Goal: Task Accomplishment & Management: Manage account settings

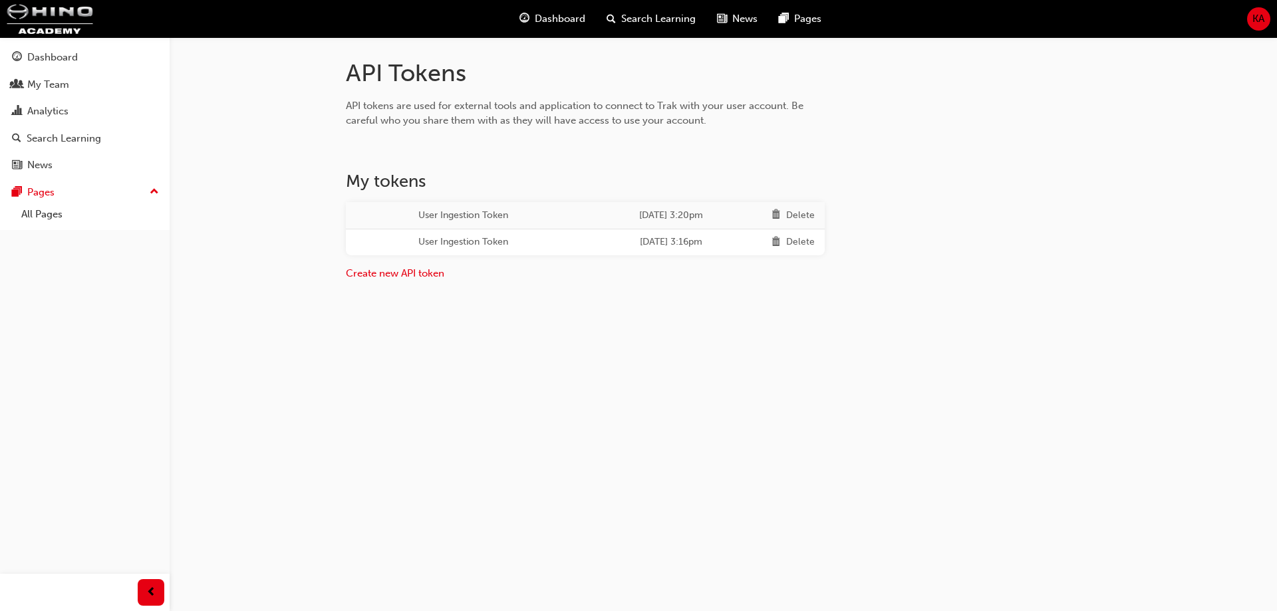
click at [795, 242] on div "Delete" at bounding box center [800, 242] width 29 height 15
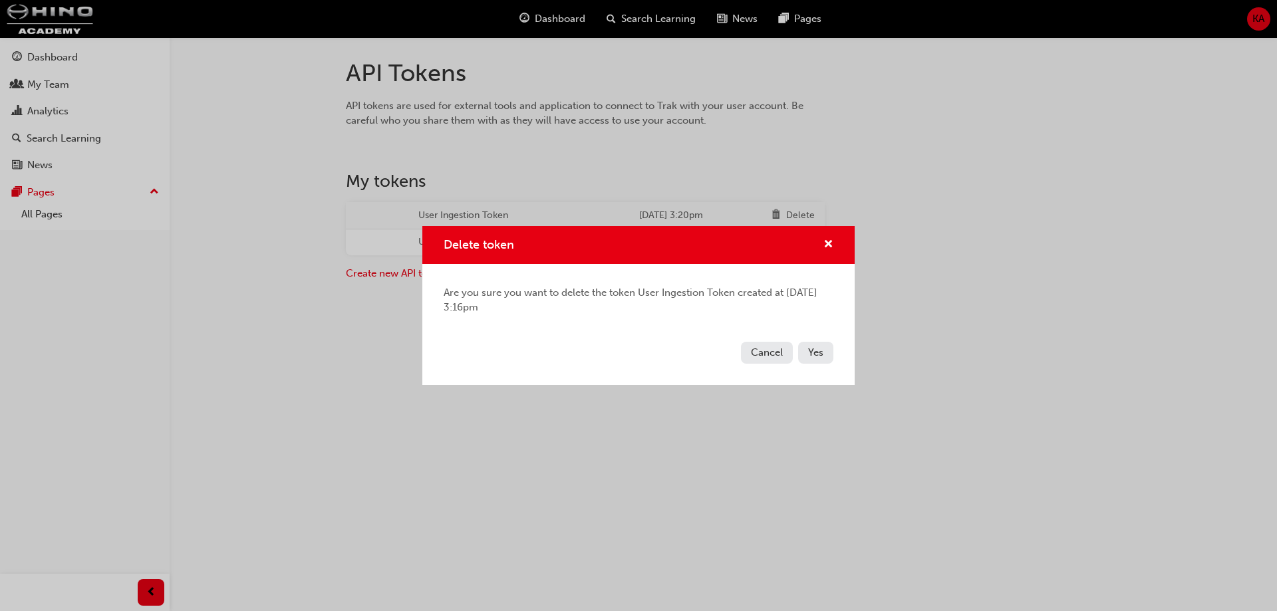
click at [817, 358] on span "Yes" at bounding box center [815, 352] width 15 height 12
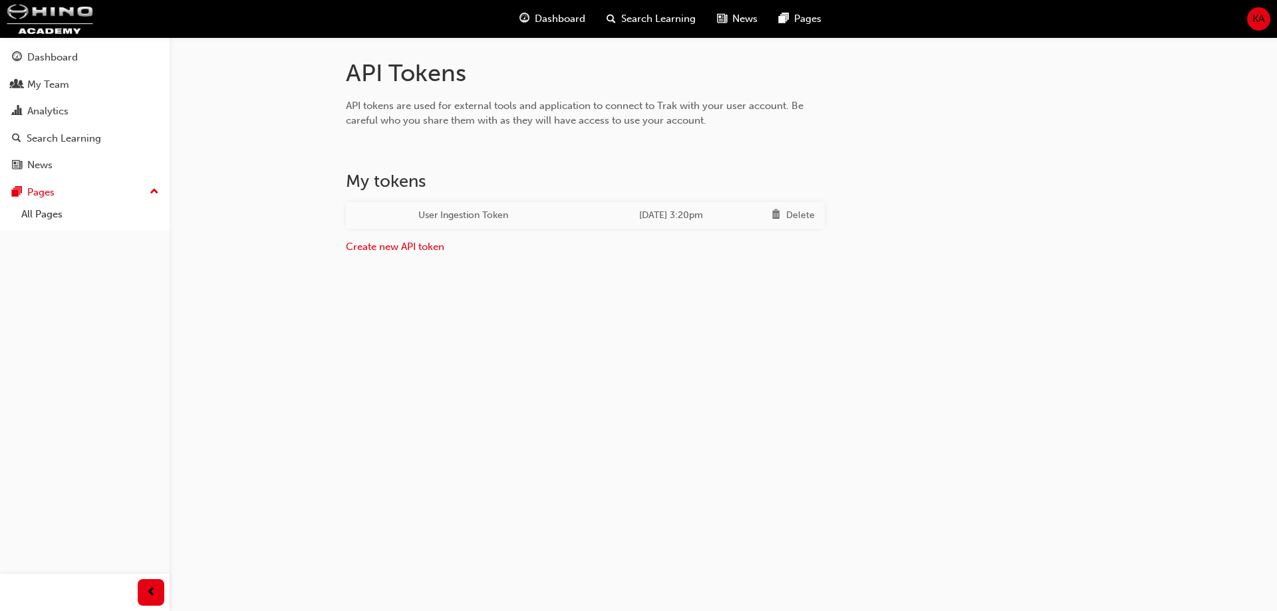
click at [809, 219] on div "Delete" at bounding box center [800, 215] width 29 height 15
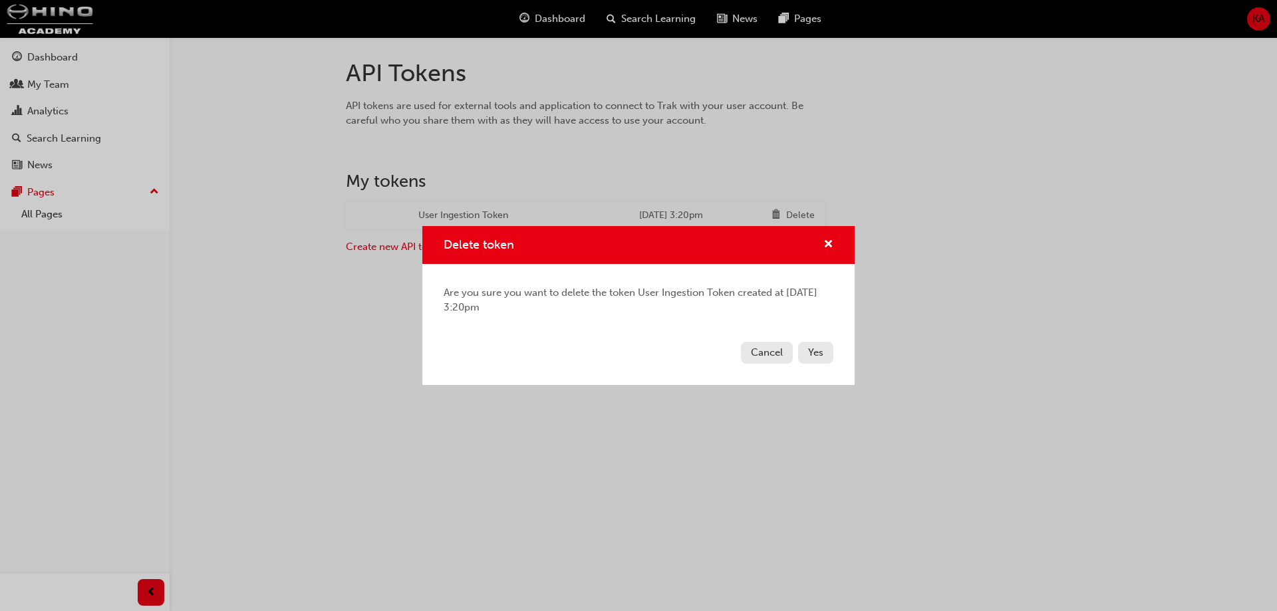
click at [820, 363] on button "Yes" at bounding box center [815, 353] width 35 height 22
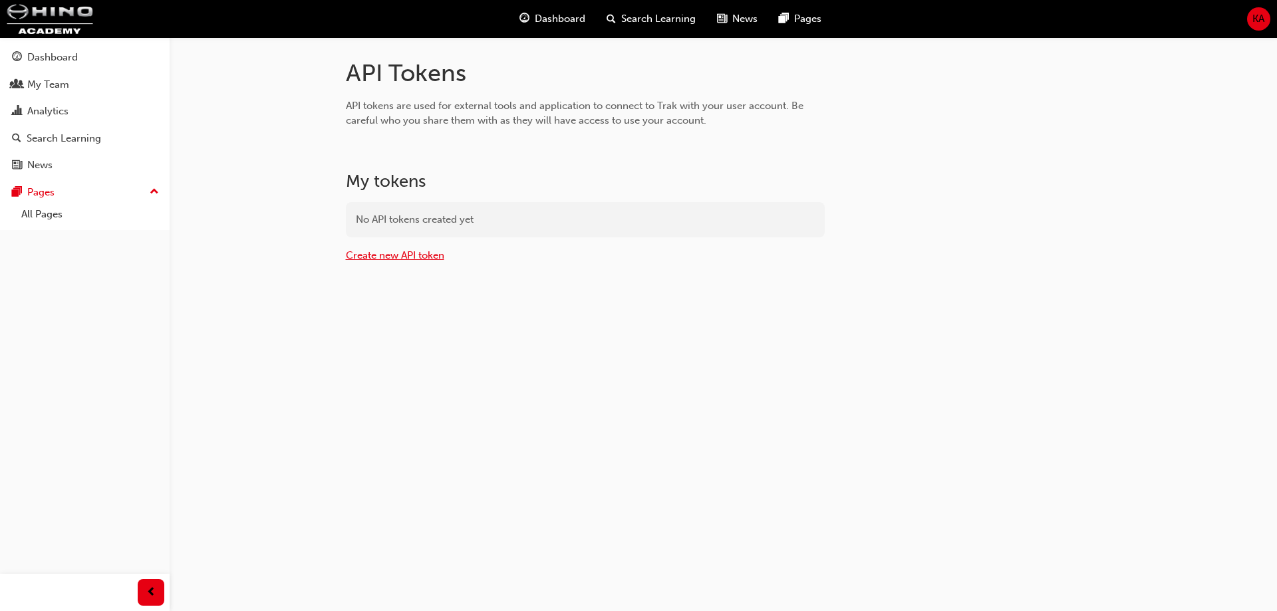
click at [438, 253] on link "Create new API token" at bounding box center [395, 255] width 98 height 12
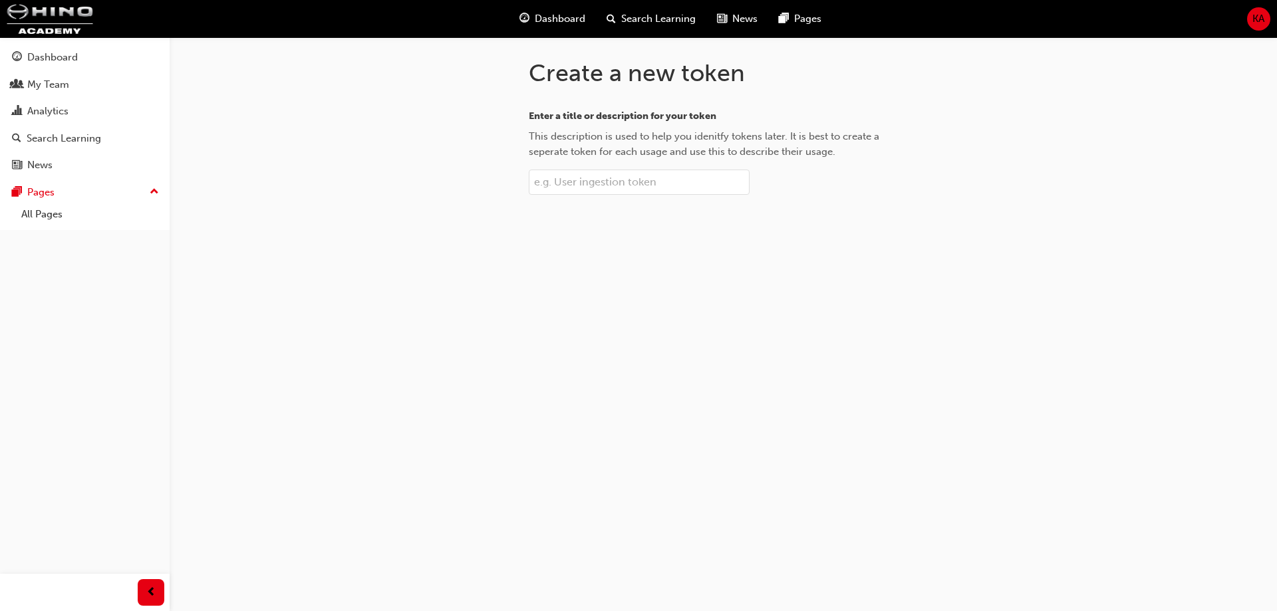
click at [575, 187] on input "Enter a title or description for your token This description is used to help yo…" at bounding box center [639, 182] width 221 height 25
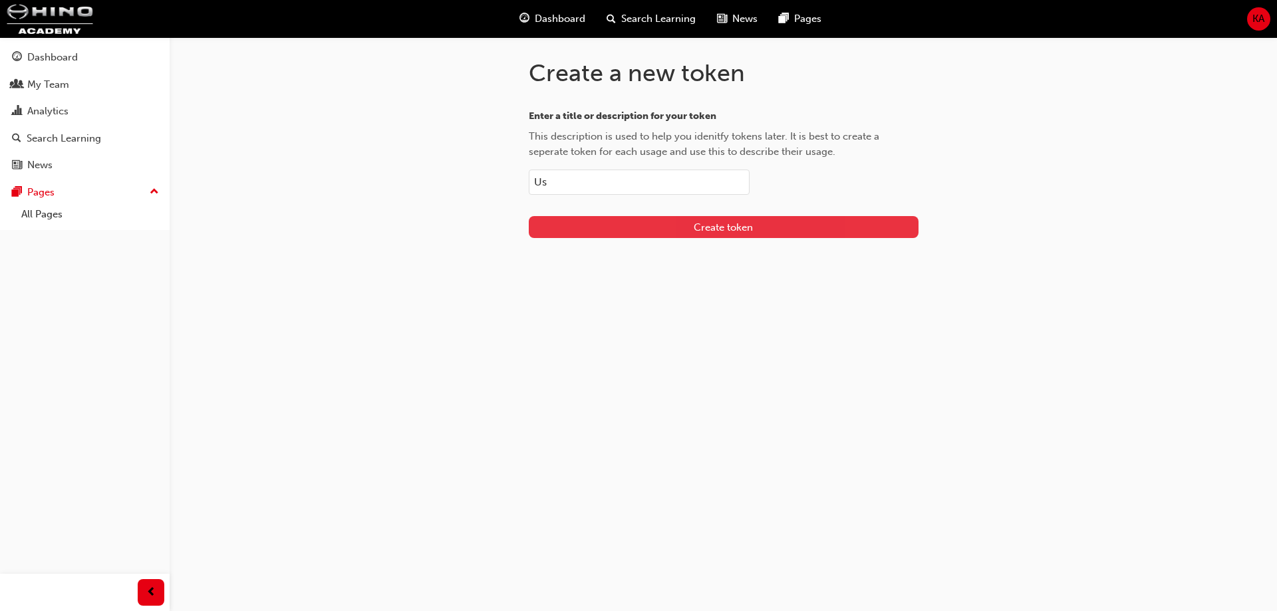
type input "U"
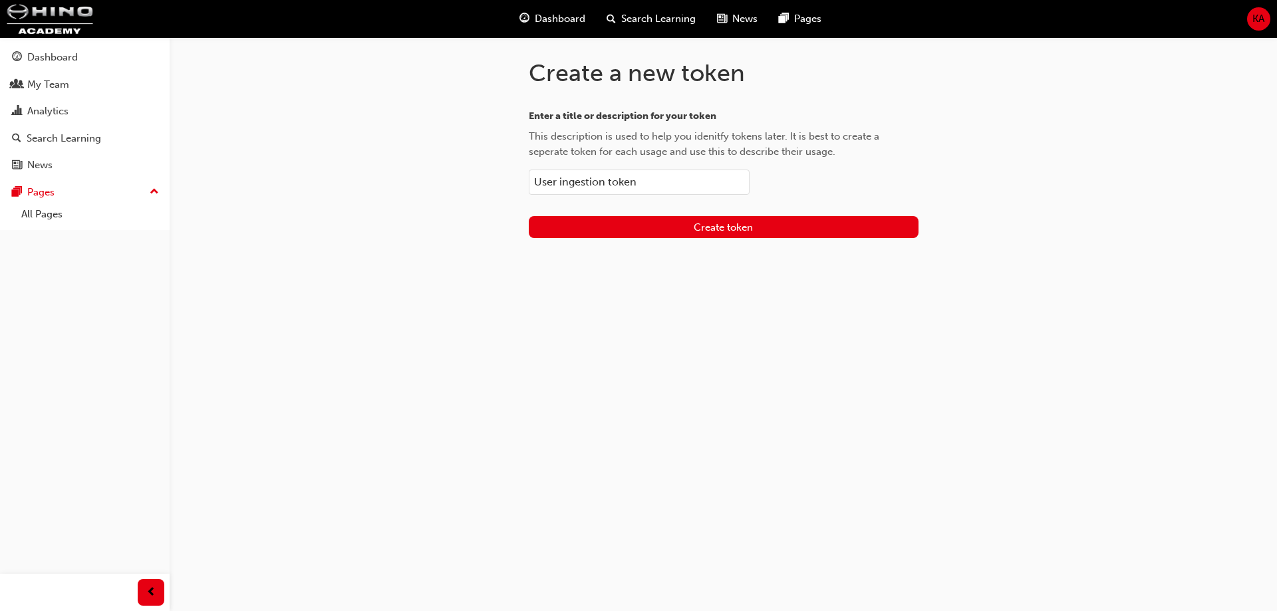
type input "User ingestion token"
drag, startPoint x: 653, startPoint y: 227, endPoint x: 614, endPoint y: 227, distance: 38.6
click at [614, 227] on button "Create token" at bounding box center [724, 227] width 390 height 22
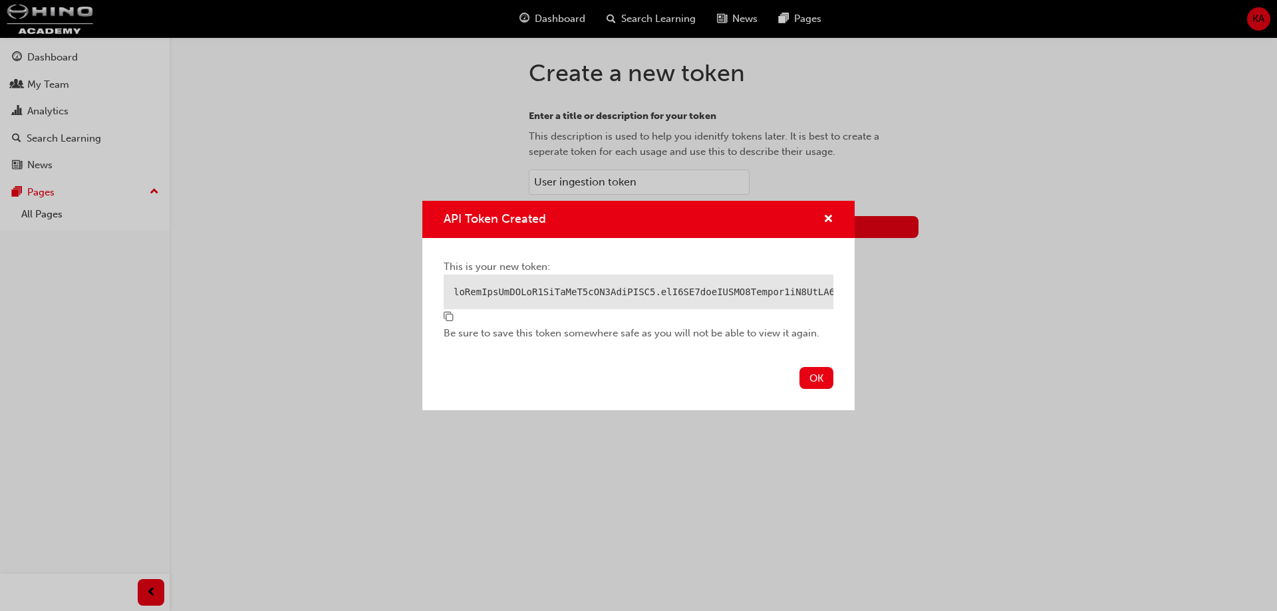
click at [452, 323] on span "copy-icon" at bounding box center [449, 318] width 10 height 12
click at [785, 87] on div "API Token Created This is your new token: Be sure to save this token somewhere …" at bounding box center [638, 305] width 1277 height 611
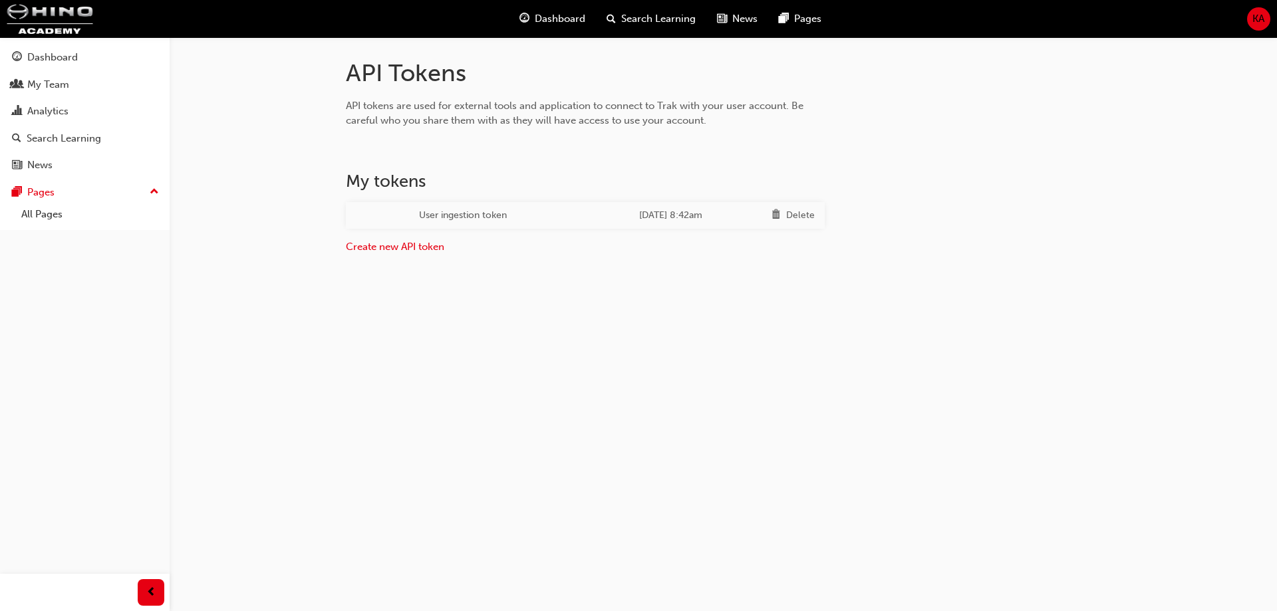
click at [1276, 239] on div "API Tokens API tokens are used for external tools and application to connect to…" at bounding box center [638, 305] width 1277 height 611
click at [589, 68] on h1 "API Tokens" at bounding box center [585, 73] width 479 height 29
